Goal: Transaction & Acquisition: Purchase product/service

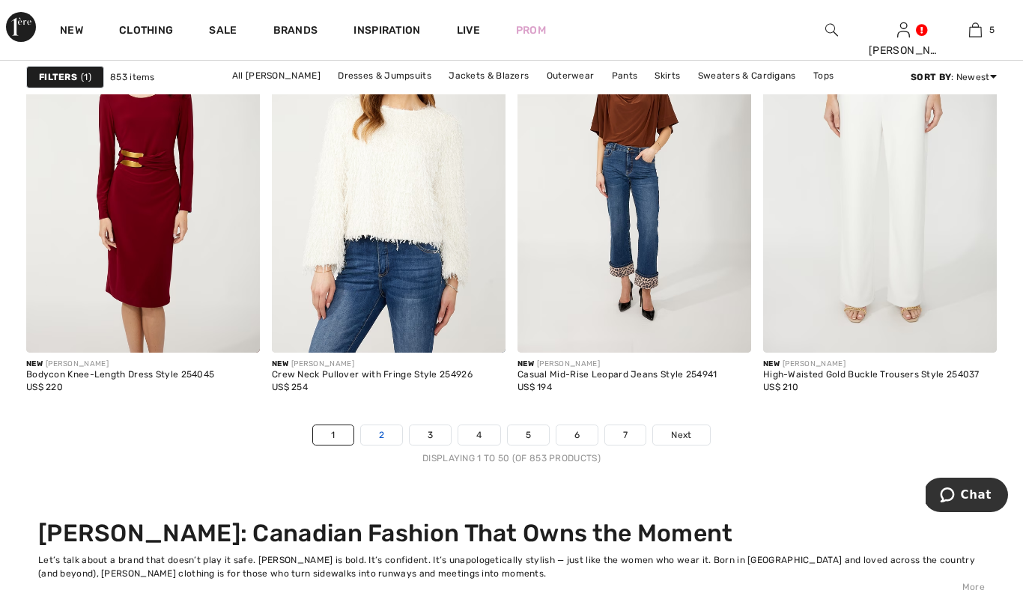
click at [382, 433] on link "2" at bounding box center [381, 434] width 41 height 19
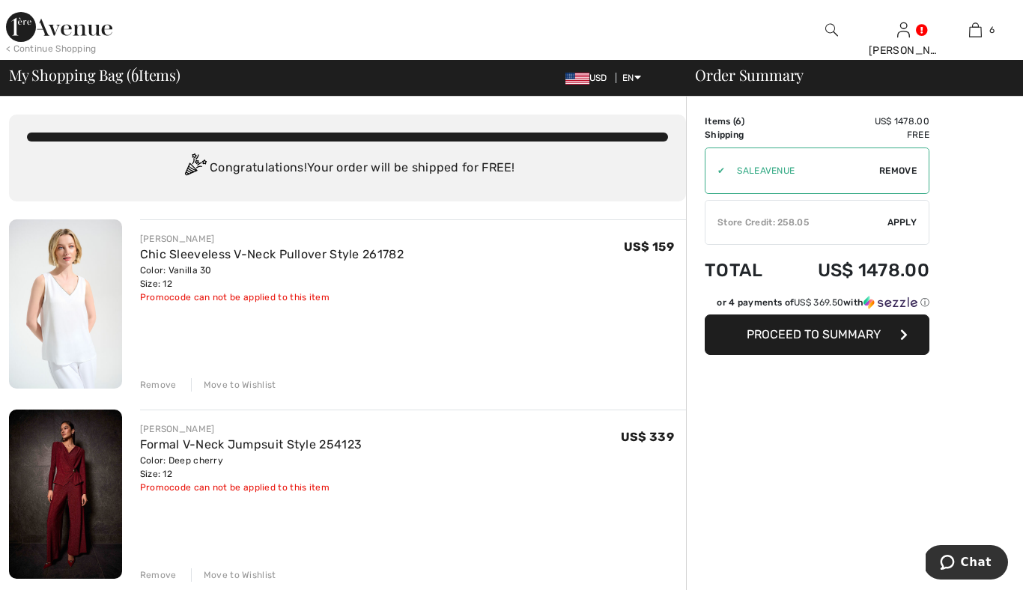
scroll to position [1, 0]
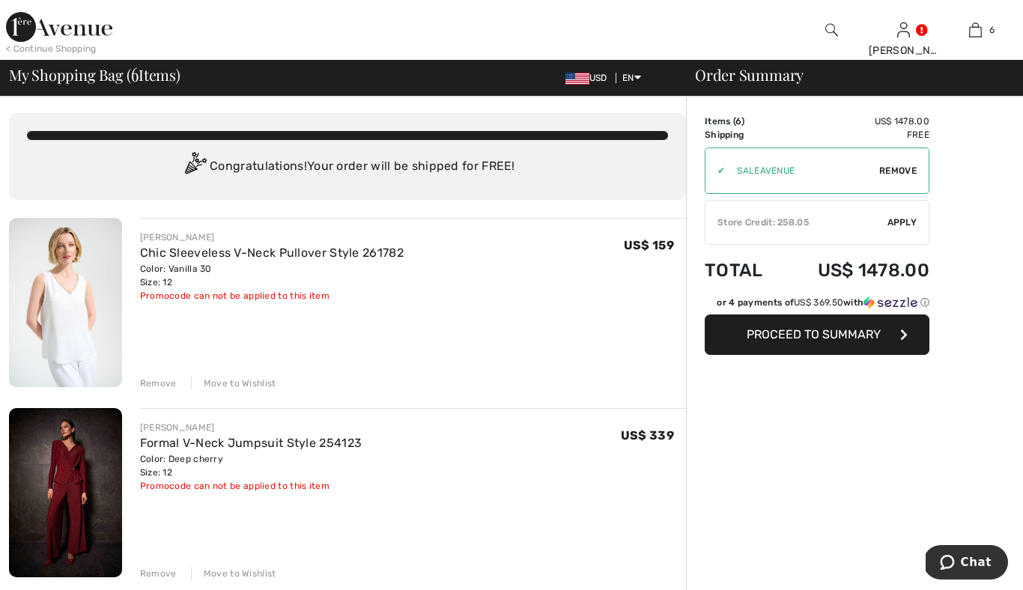
click at [223, 385] on div "Move to Wishlist" at bounding box center [233, 383] width 85 height 13
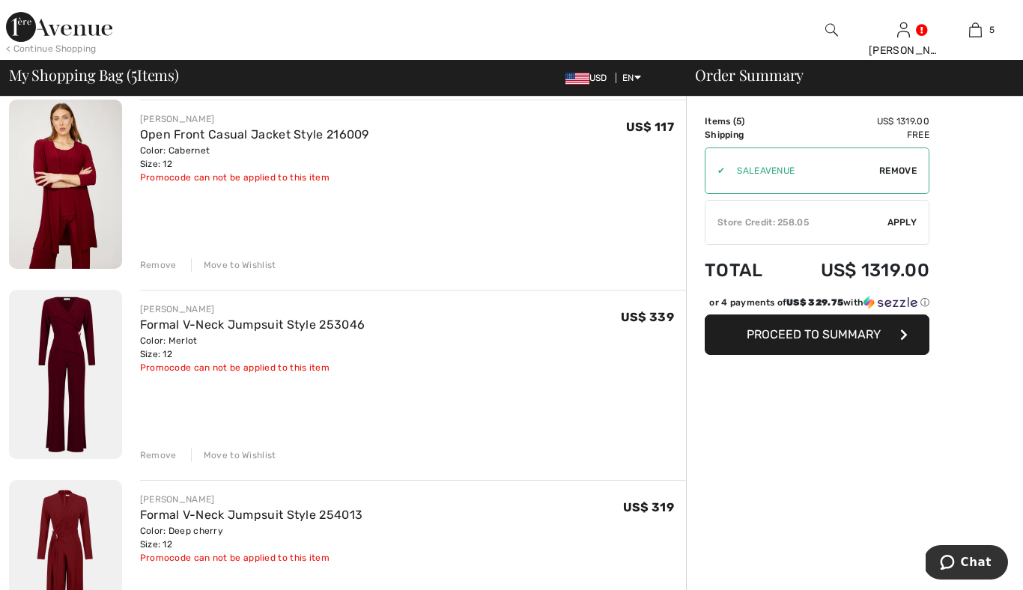
scroll to position [311, 0]
click at [168, 267] on div "Remove" at bounding box center [158, 264] width 37 height 13
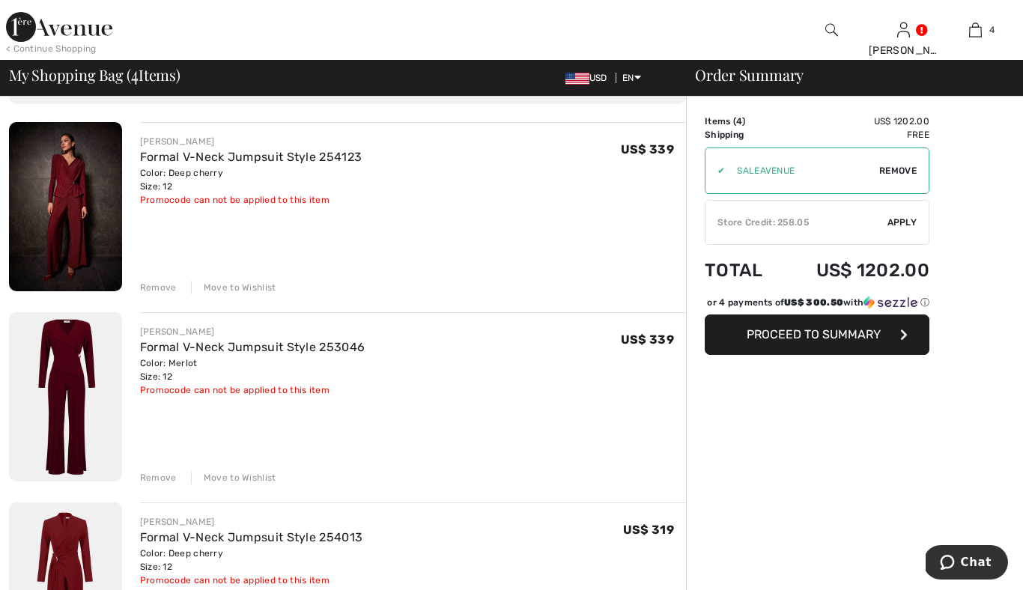
scroll to position [103, 0]
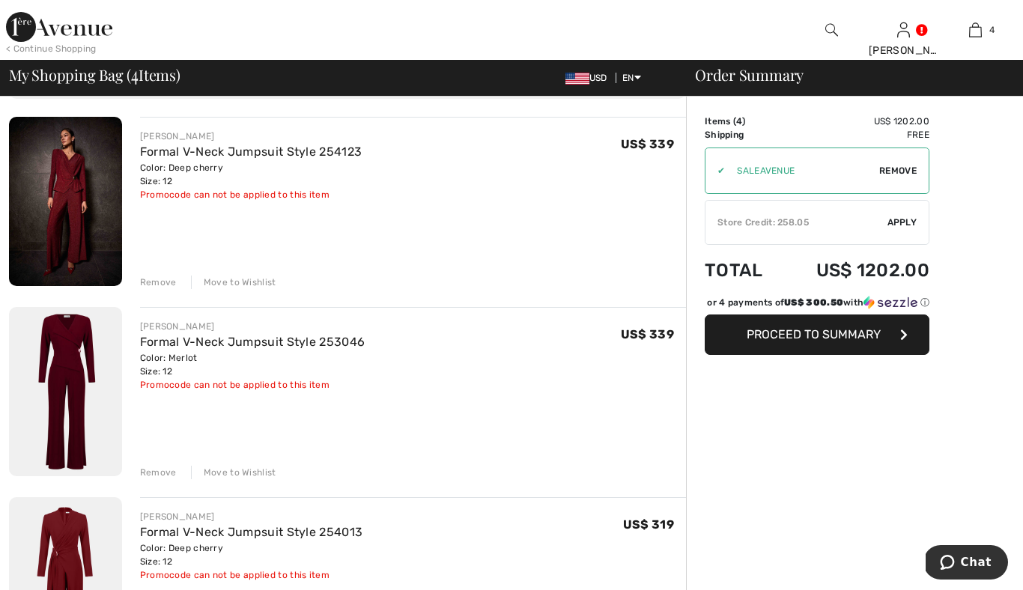
click at [76, 205] on img at bounding box center [65, 201] width 113 height 169
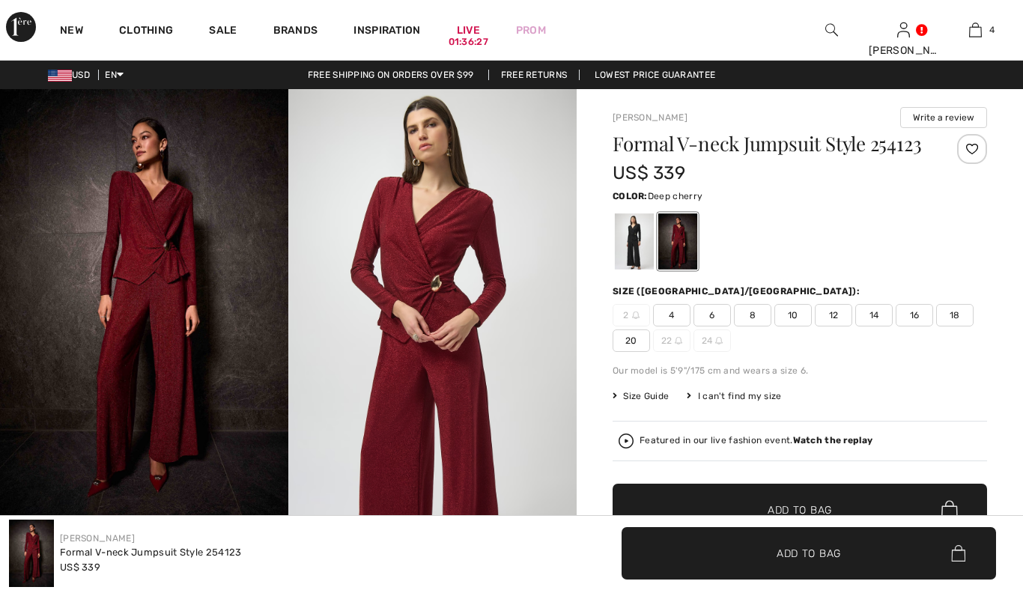
checkbox input "true"
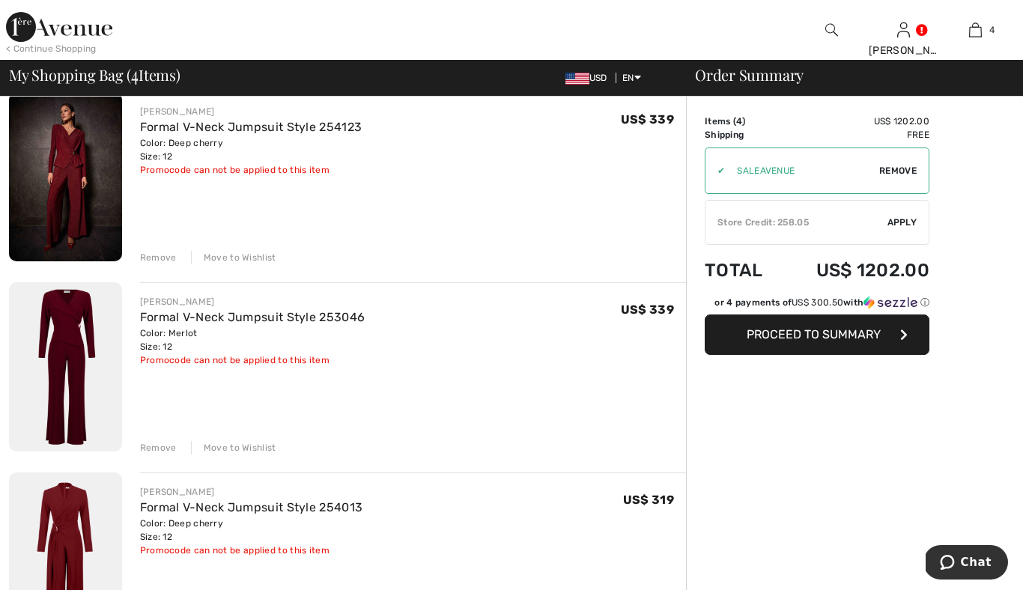
scroll to position [102, 0]
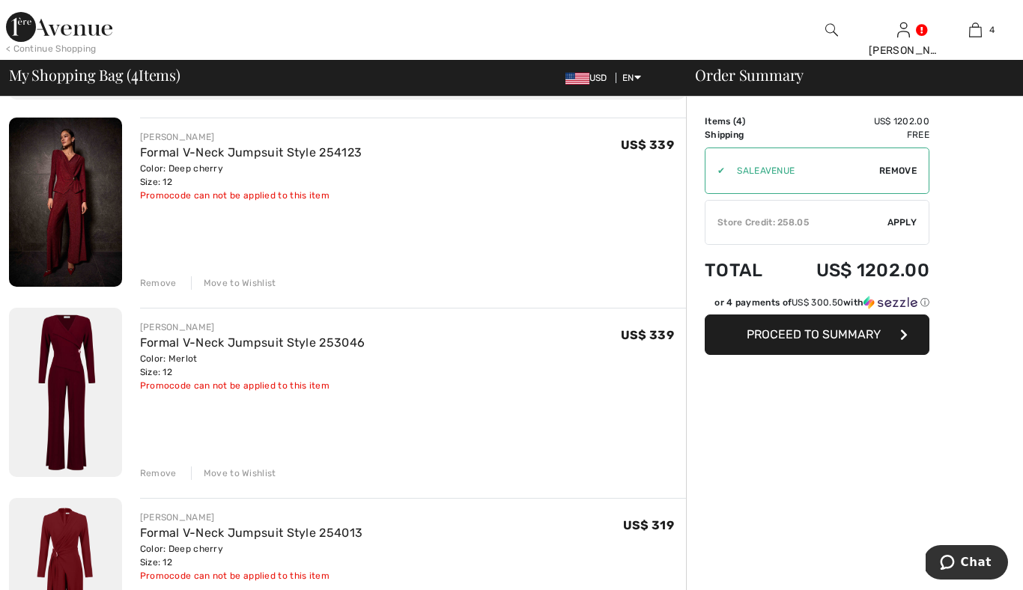
click at [86, 541] on img at bounding box center [65, 582] width 113 height 169
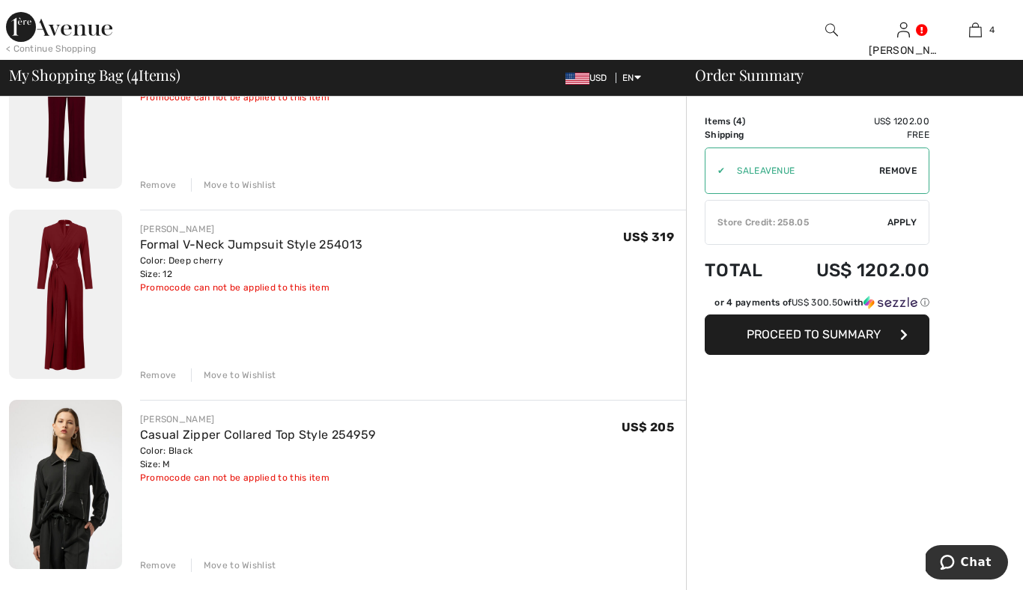
scroll to position [396, 0]
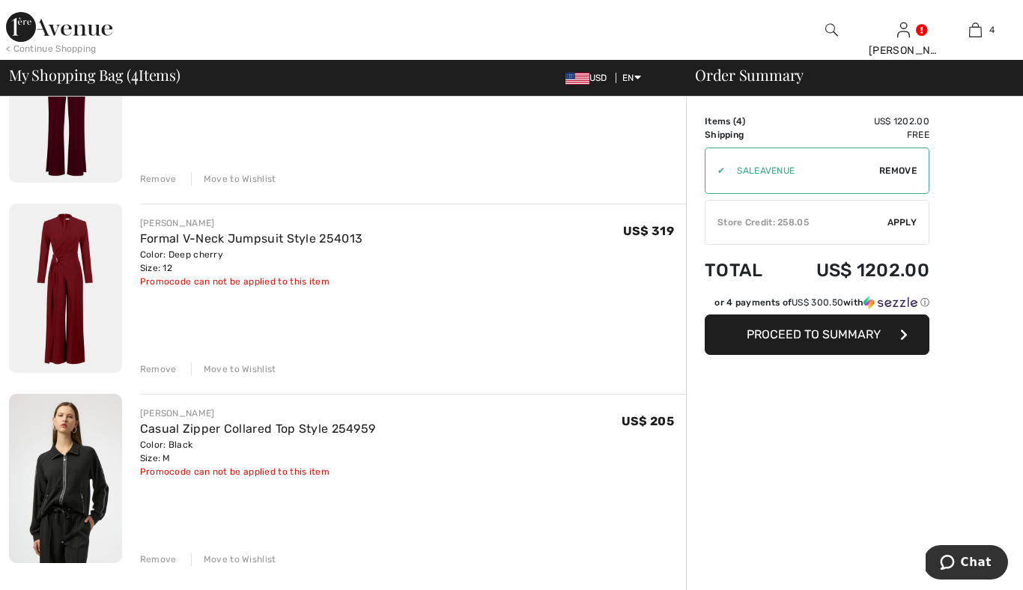
click at [241, 369] on div "Move to Wishlist" at bounding box center [233, 368] width 85 height 13
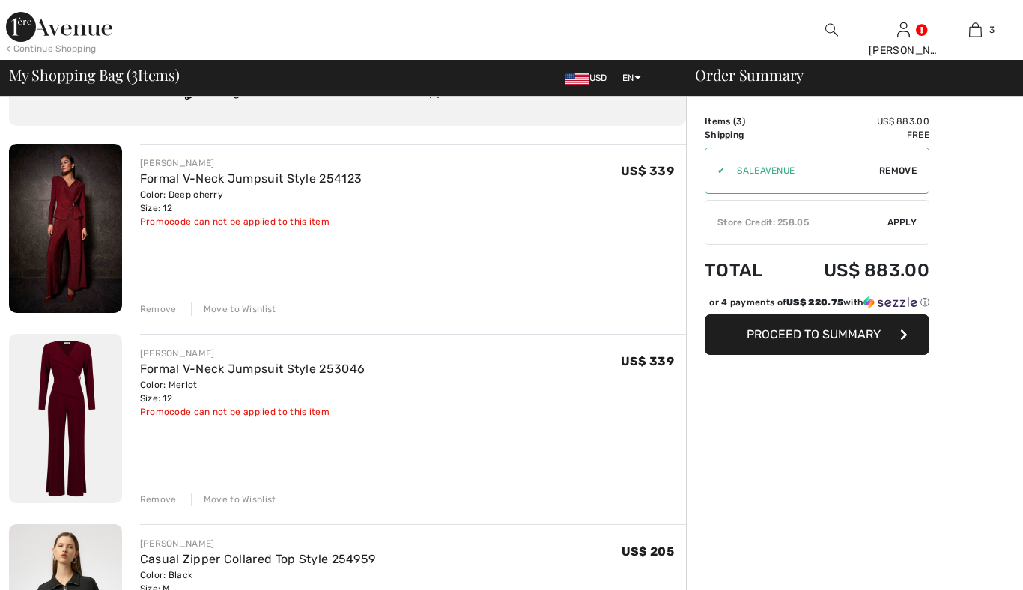
scroll to position [0, 0]
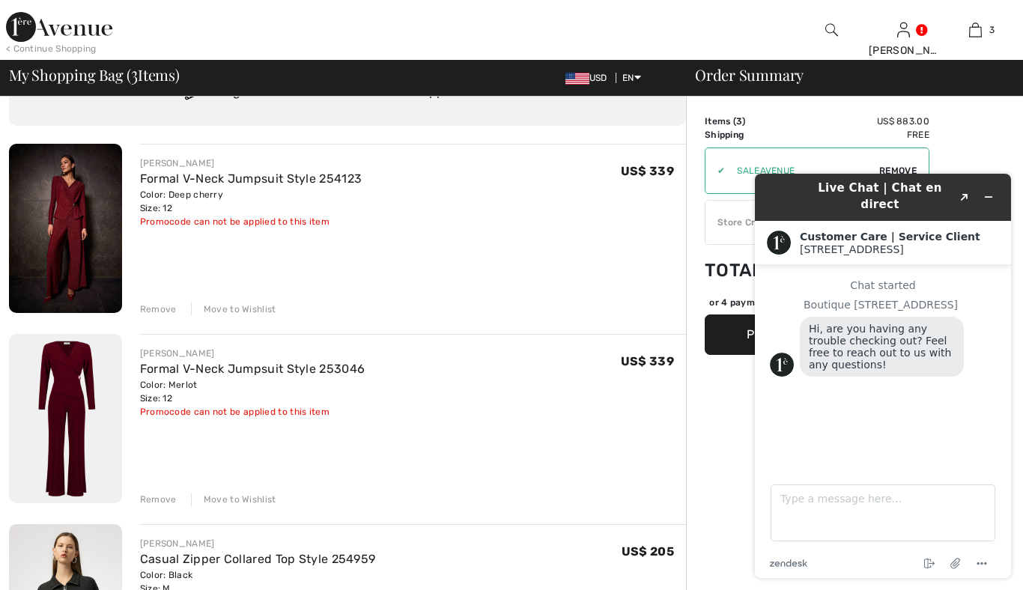
click at [246, 499] on div "Move to Wishlist" at bounding box center [233, 499] width 85 height 13
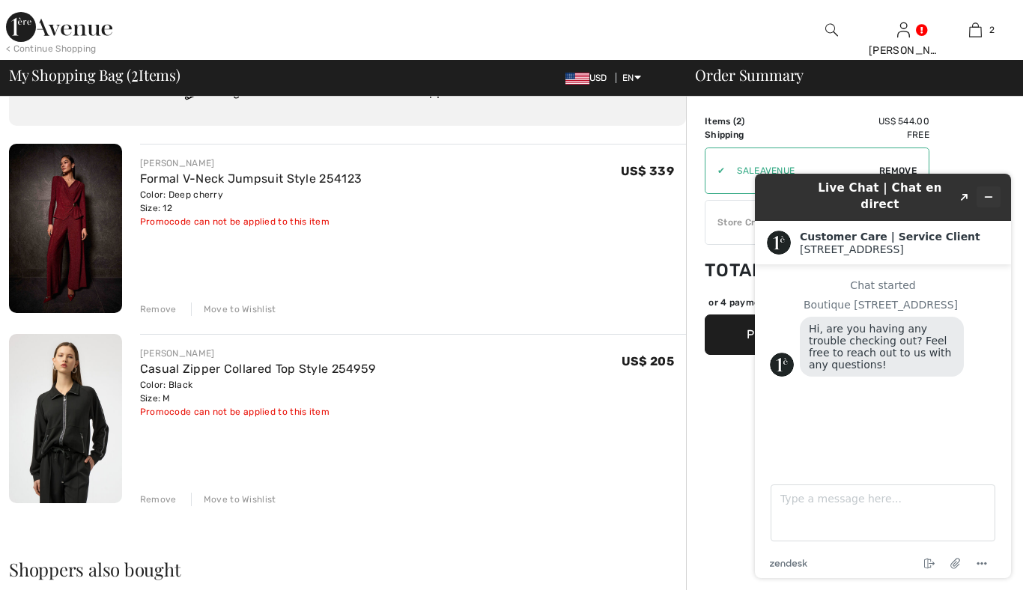
click at [992, 192] on icon "Minimize widget" at bounding box center [988, 197] width 10 height 10
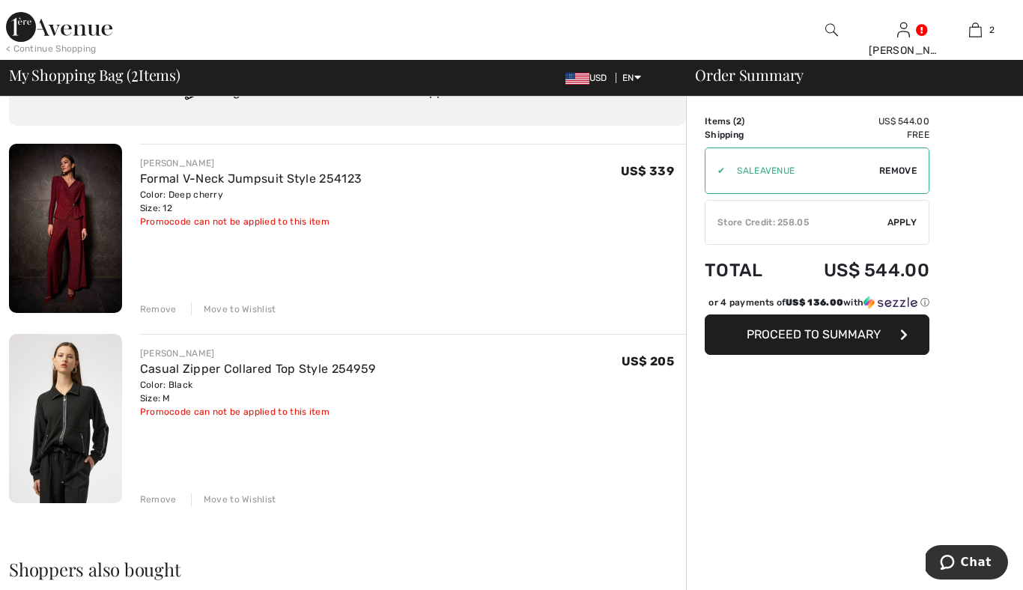
click at [843, 219] on div "Store Credit: 258.05" at bounding box center [796, 222] width 182 height 13
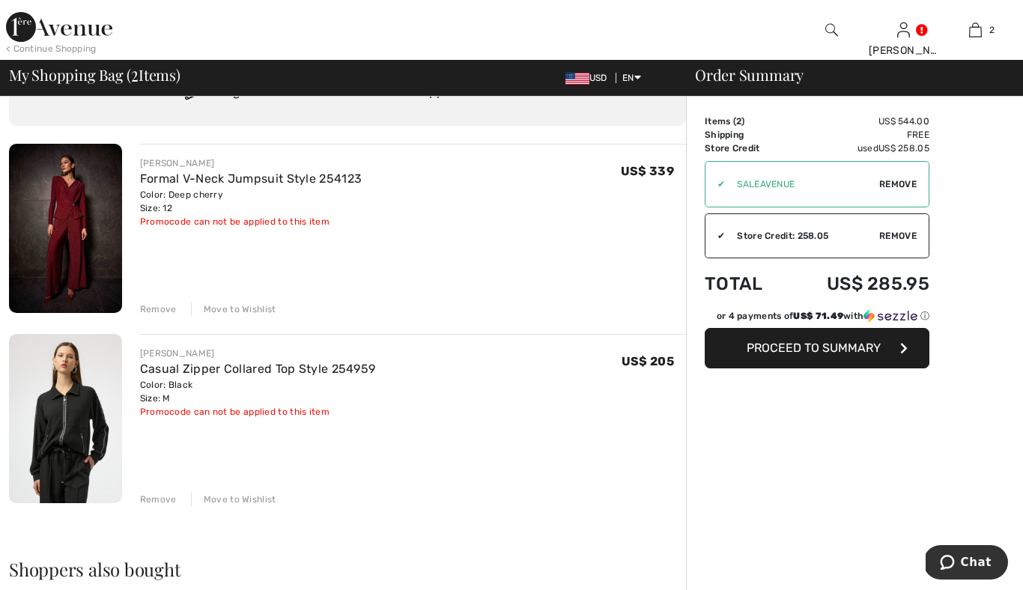
click at [810, 350] on span "Proceed to Summary" at bounding box center [813, 348] width 134 height 14
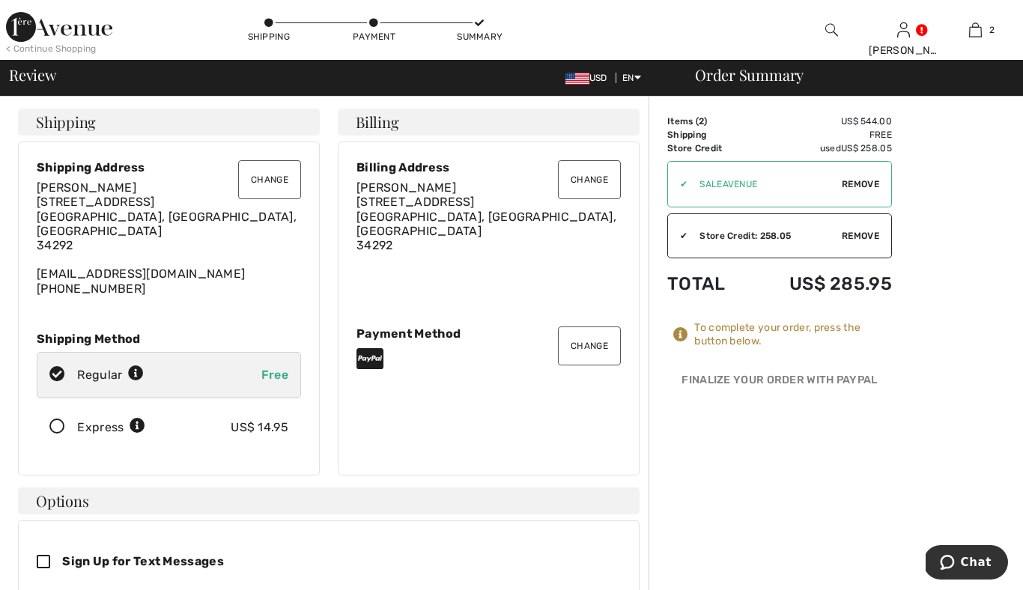
click at [58, 419] on icon at bounding box center [57, 427] width 40 height 16
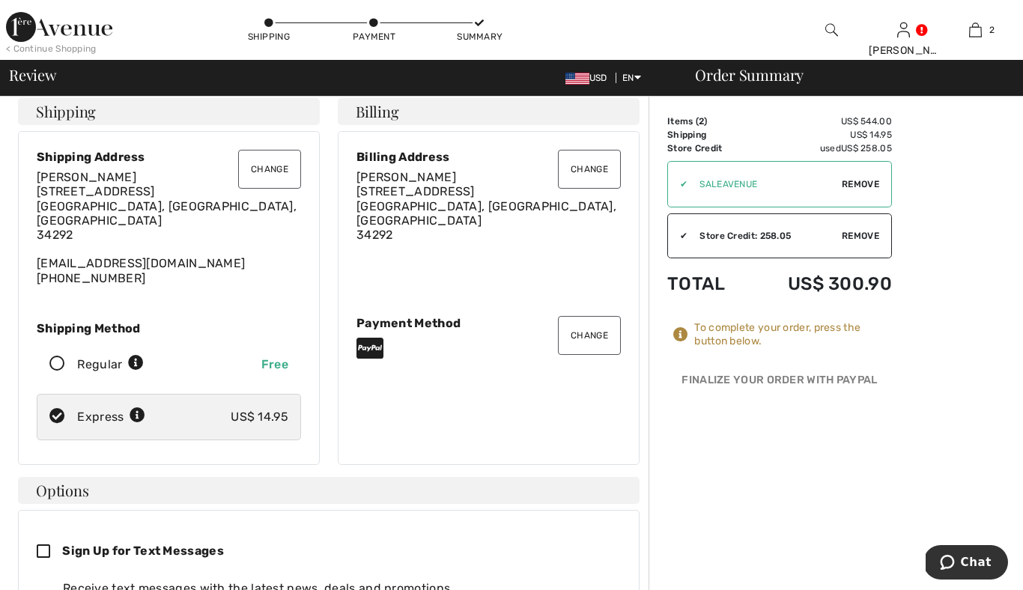
scroll to position [42, 0]
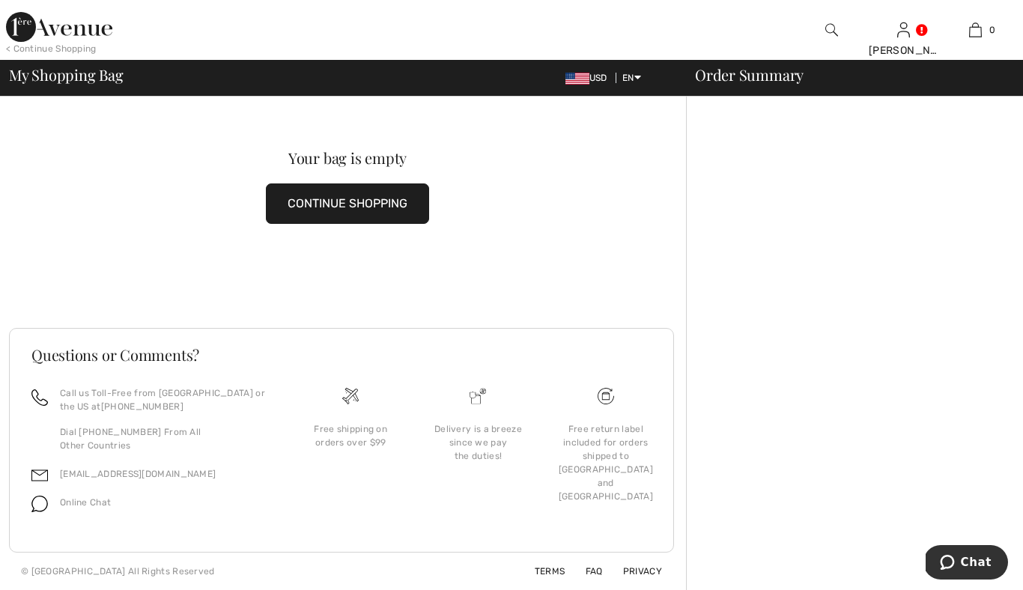
scroll to position [13, 0]
click at [332, 200] on button "CONTINUE SHOPPING" at bounding box center [347, 203] width 163 height 40
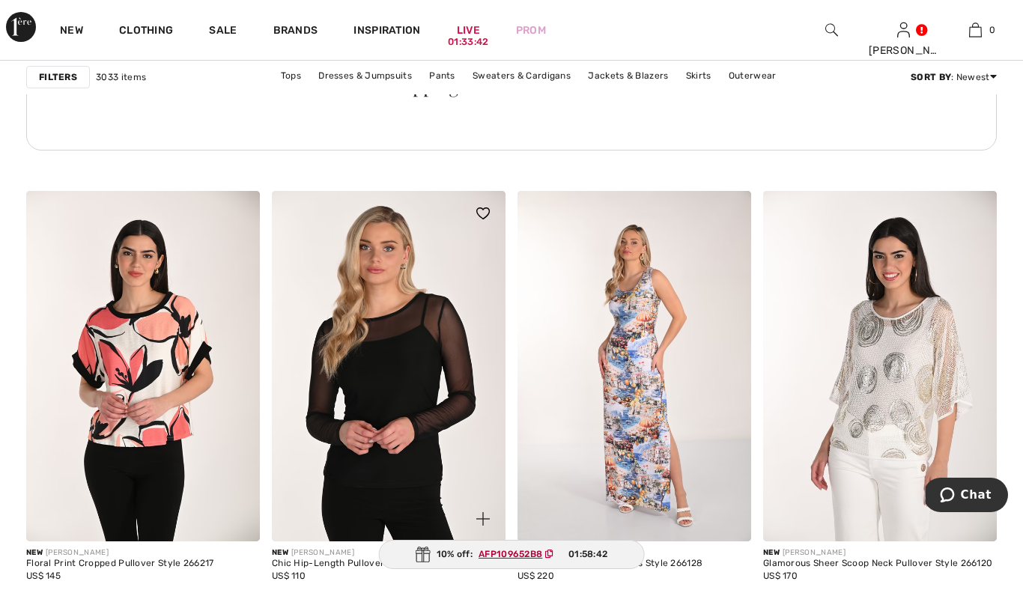
scroll to position [1914, 0]
